Goal: Information Seeking & Learning: Learn about a topic

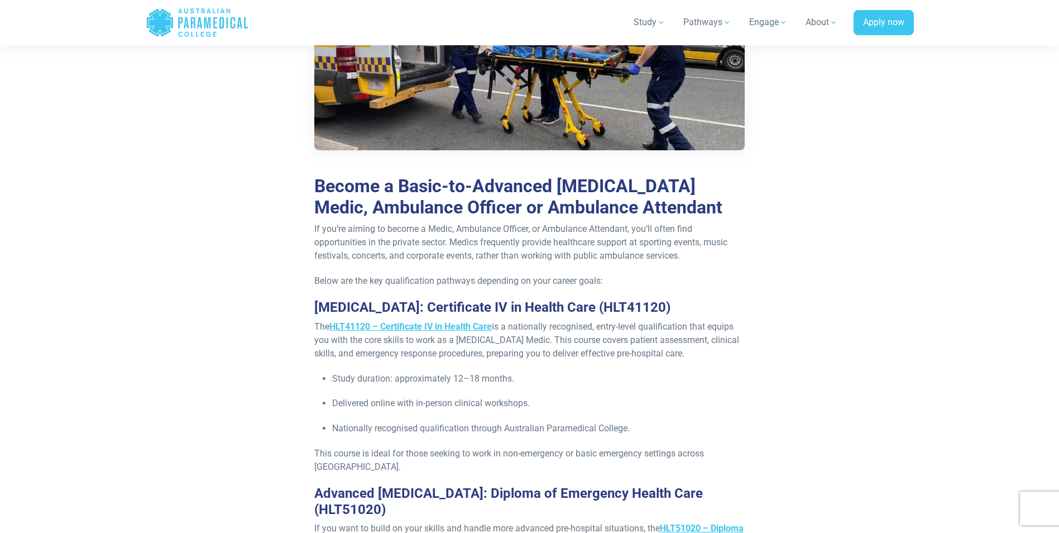
scroll to position [1061, 0]
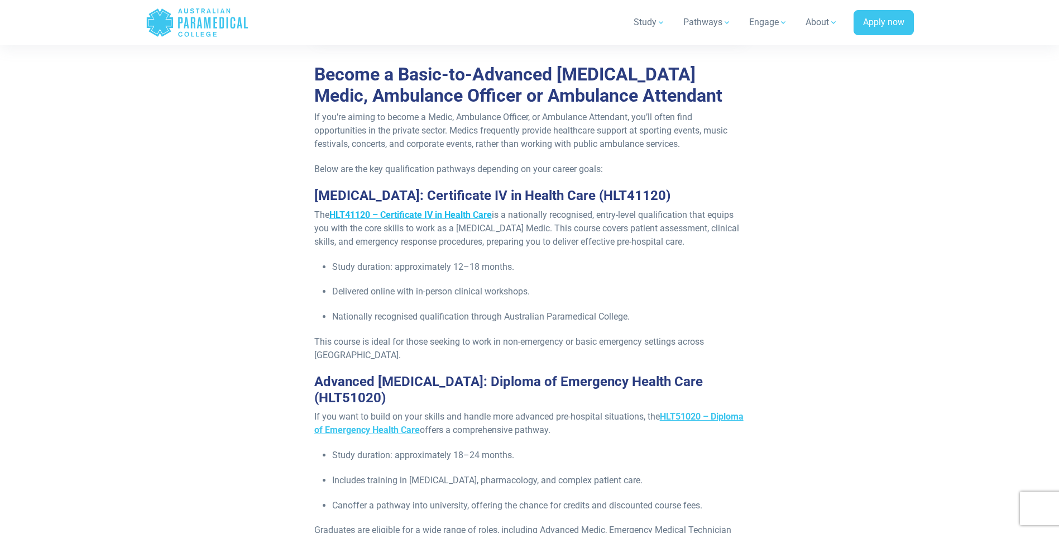
click at [416, 219] on strong "HLT41120 – Certificate IV in Health Care" at bounding box center [410, 214] width 162 height 11
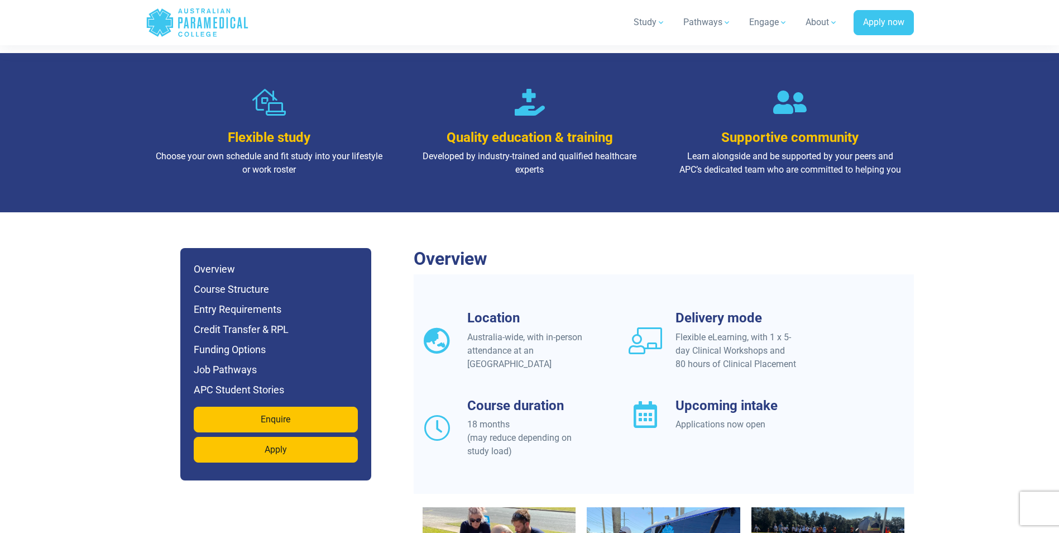
scroll to position [837, 0]
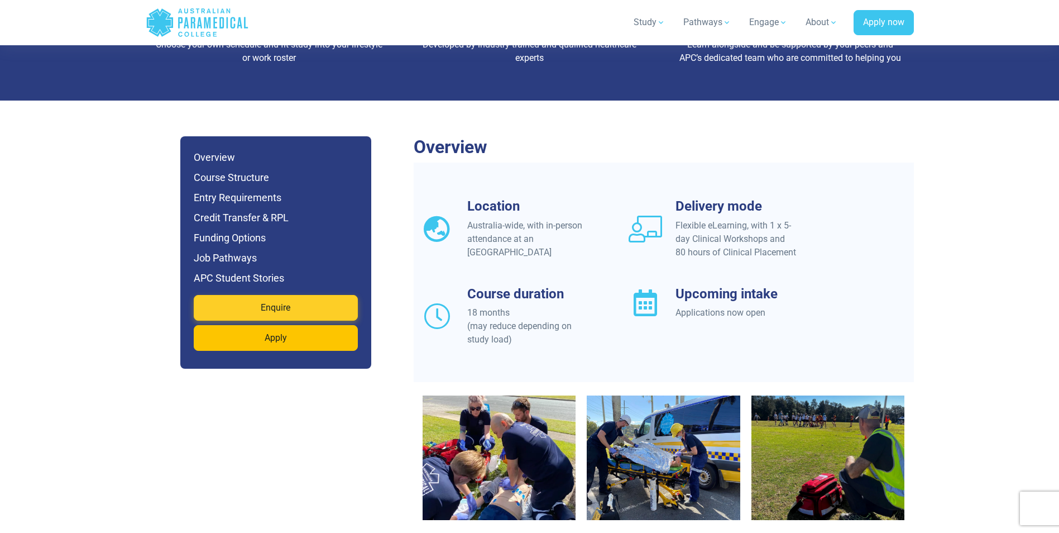
click at [304, 295] on link "Enquire" at bounding box center [276, 308] width 164 height 26
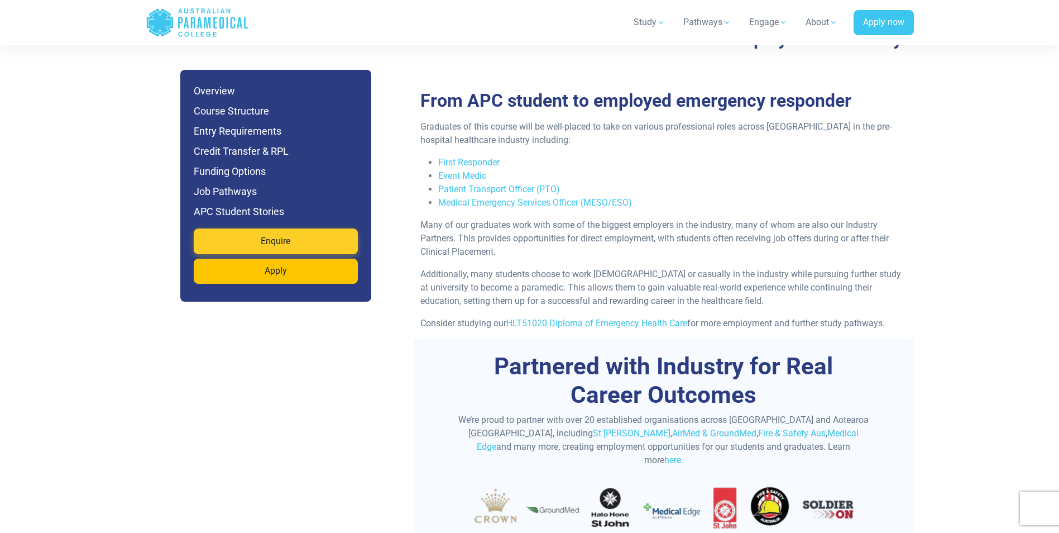
scroll to position [2908, 0]
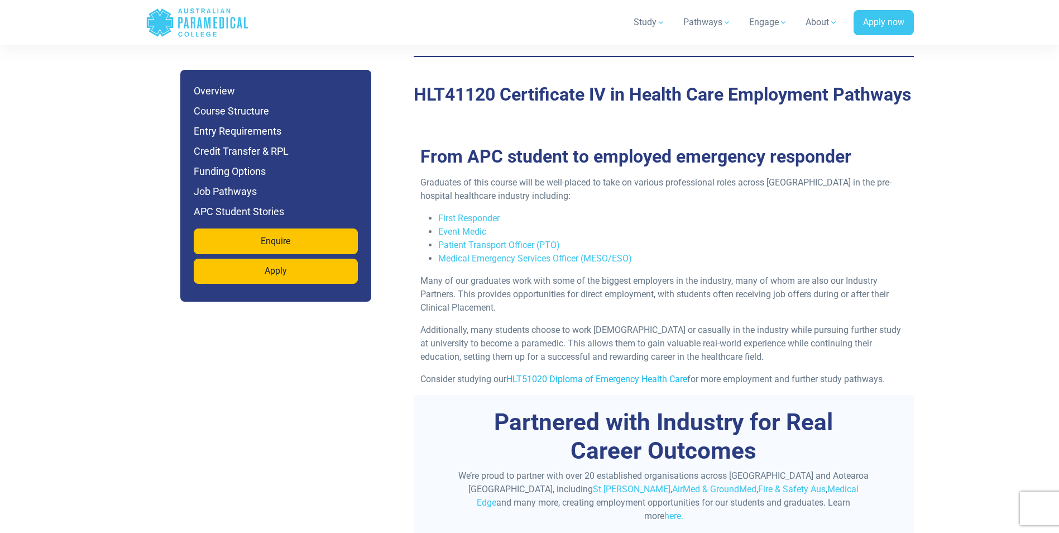
click at [586, 373] on link "HLT51020 Diploma of Emergency Health Care" at bounding box center [596, 378] width 181 height 11
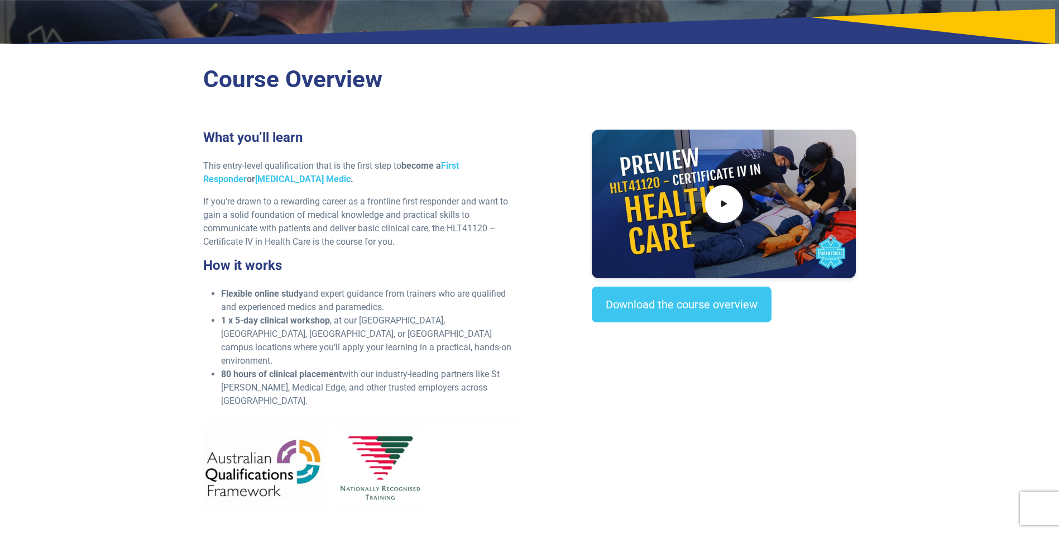
scroll to position [290, 0]
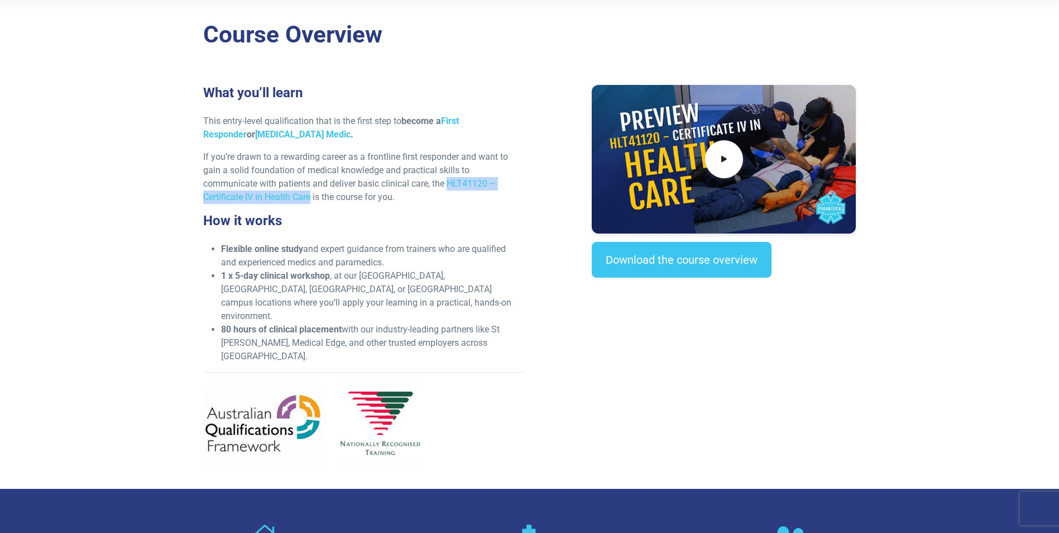
drag, startPoint x: 448, startPoint y: 181, endPoint x: 313, endPoint y: 202, distance: 137.2
click at [313, 202] on p "If you’re drawn to a rewarding career as a frontline first responder and want t…" at bounding box center [363, 177] width 320 height 54
copy p "HLT41120 – Certificate IV in Health Care"
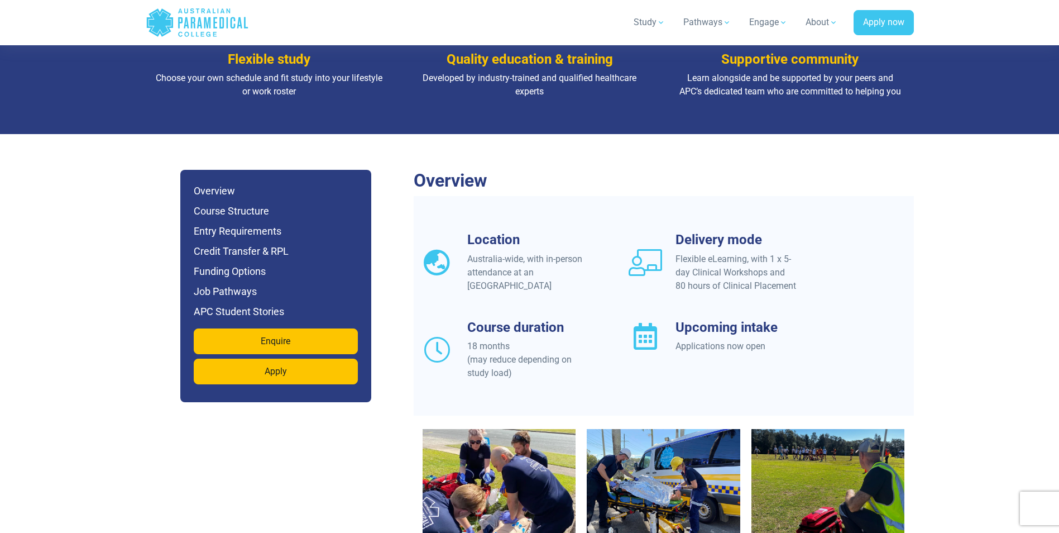
scroll to position [826, 0]
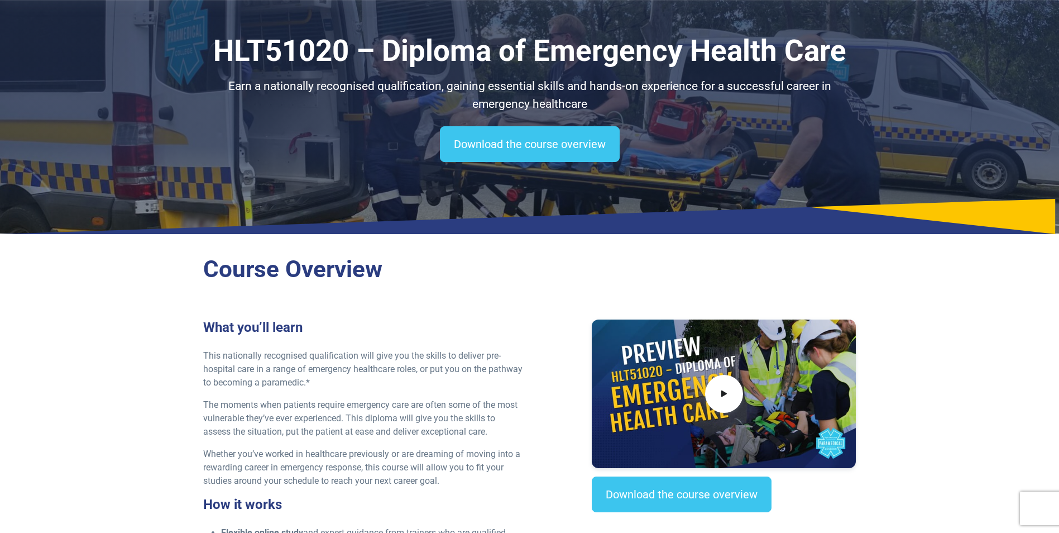
scroll to position [335, 0]
